Goal: Navigation & Orientation: Find specific page/section

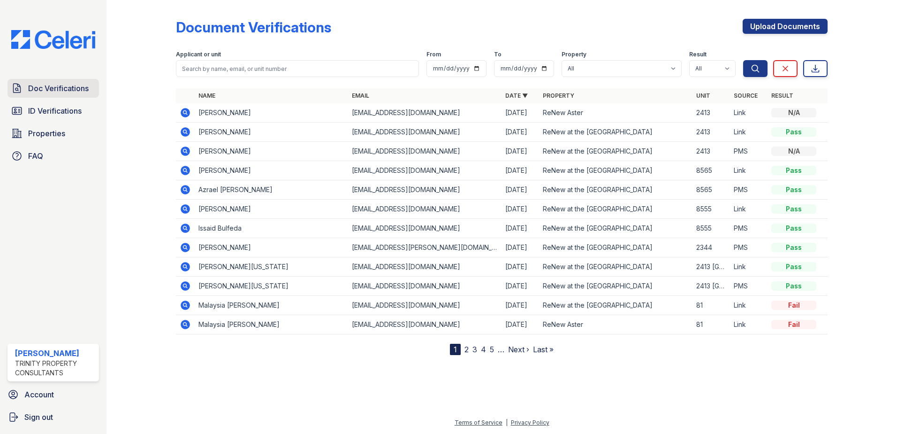
click at [63, 84] on span "Doc Verifications" at bounding box center [58, 88] width 61 height 11
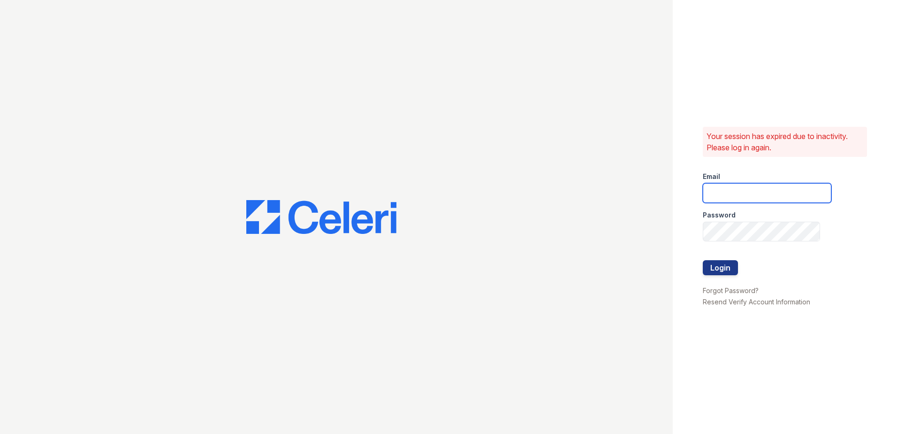
type input "sgasanov@trinity-pm.com"
click at [727, 269] on button "Login" at bounding box center [720, 267] width 35 height 15
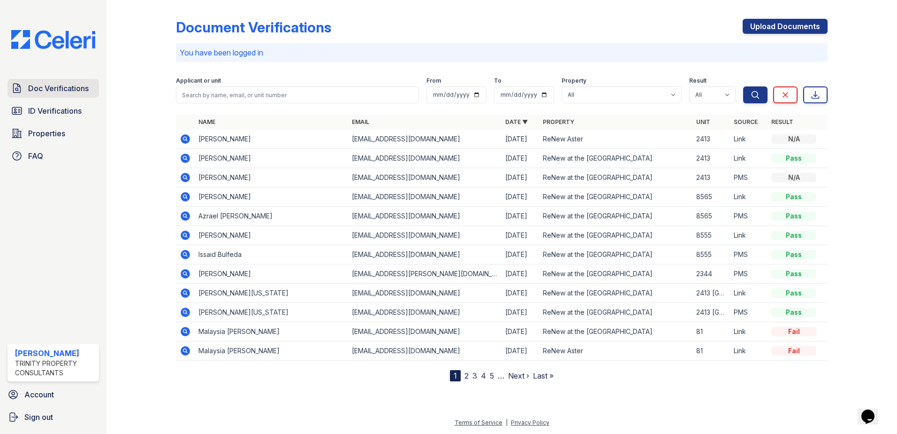
click at [64, 84] on span "Doc Verifications" at bounding box center [58, 88] width 61 height 11
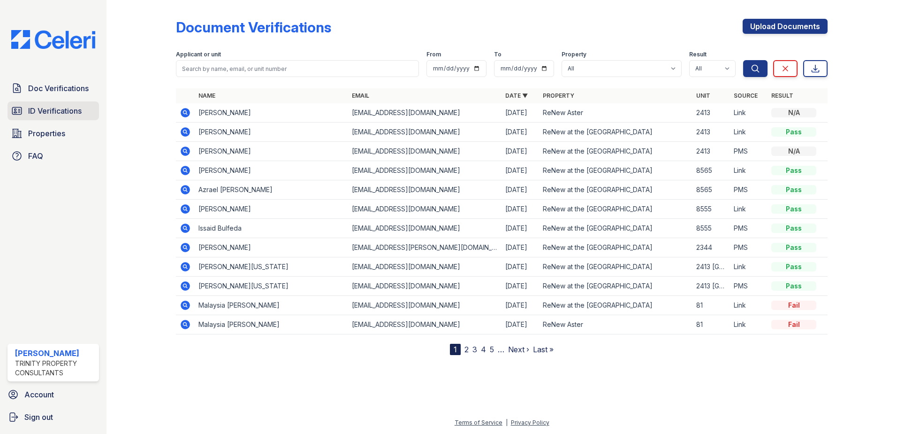
click at [71, 109] on span "ID Verifications" at bounding box center [55, 110] width 54 height 11
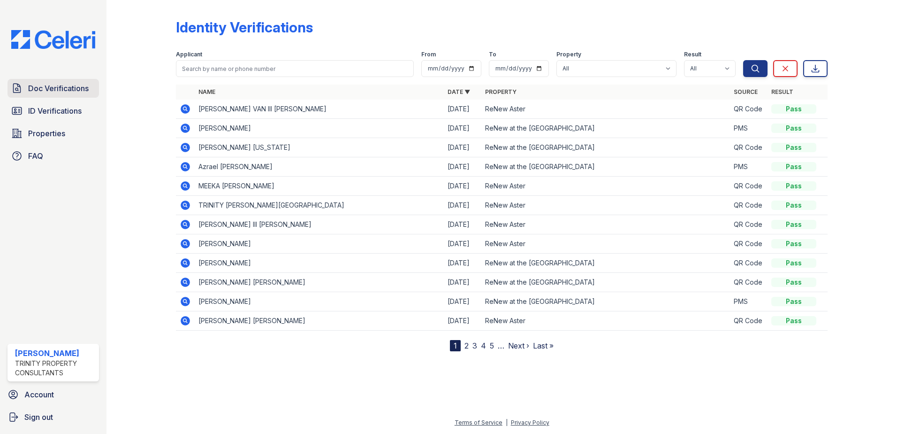
click at [53, 90] on span "Doc Verifications" at bounding box center [58, 88] width 61 height 11
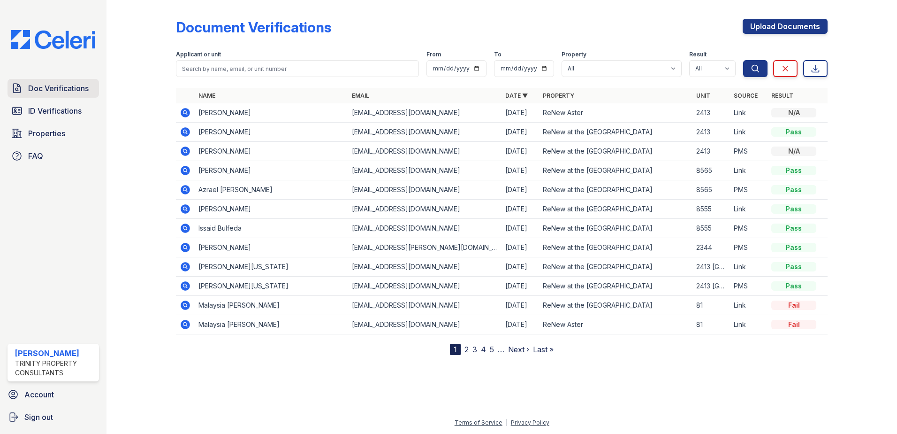
click at [23, 87] on link "Doc Verifications" at bounding box center [54, 88] width 92 height 19
click at [43, 90] on span "Doc Verifications" at bounding box center [58, 88] width 61 height 11
click at [68, 86] on span "Doc Verifications" at bounding box center [58, 88] width 61 height 11
click at [72, 111] on span "ID Verifications" at bounding box center [55, 110] width 54 height 11
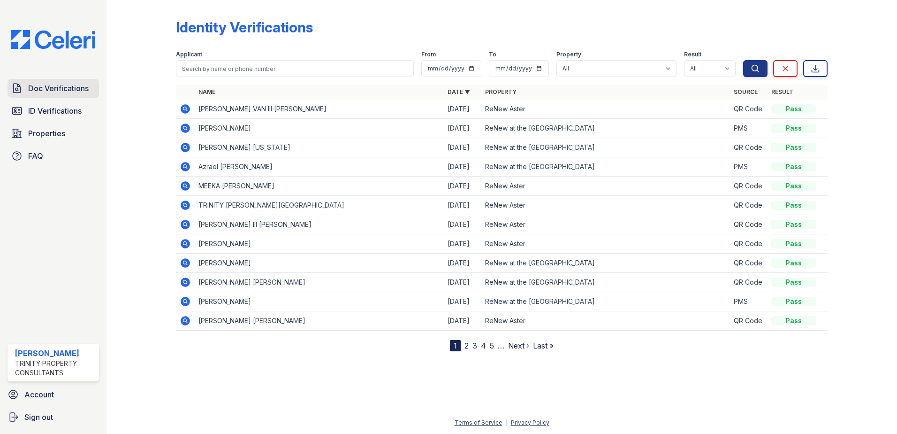
click at [70, 83] on span "Doc Verifications" at bounding box center [58, 88] width 61 height 11
